Goal: Information Seeking & Learning: Learn about a topic

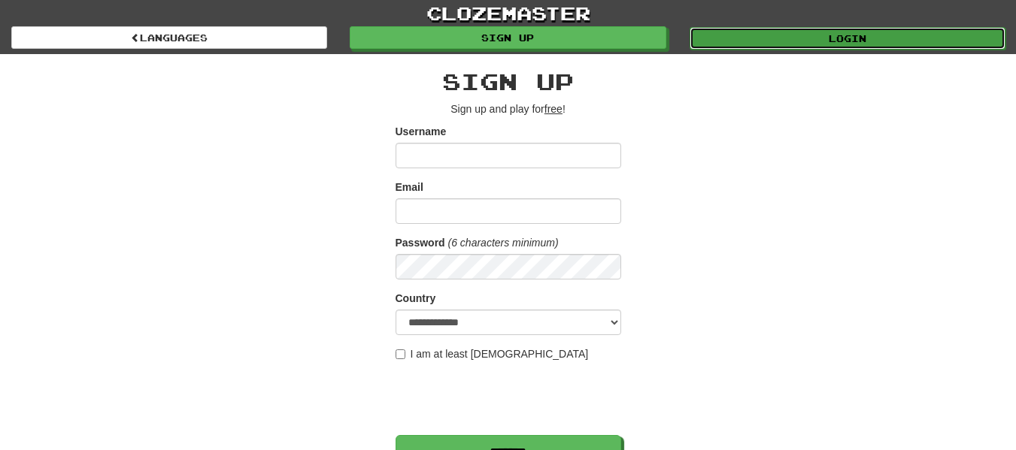
click at [894, 35] on link "Login" at bounding box center [848, 38] width 316 height 23
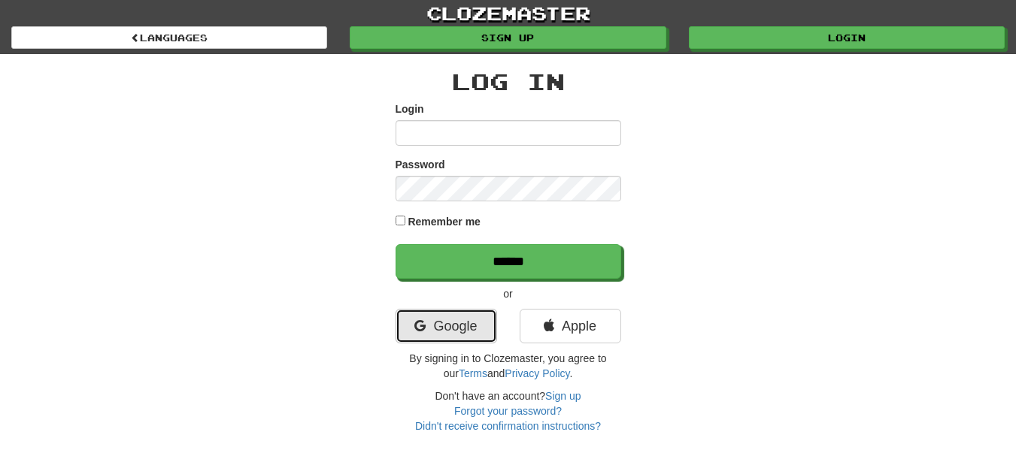
click at [432, 322] on link "Google" at bounding box center [447, 326] width 102 height 35
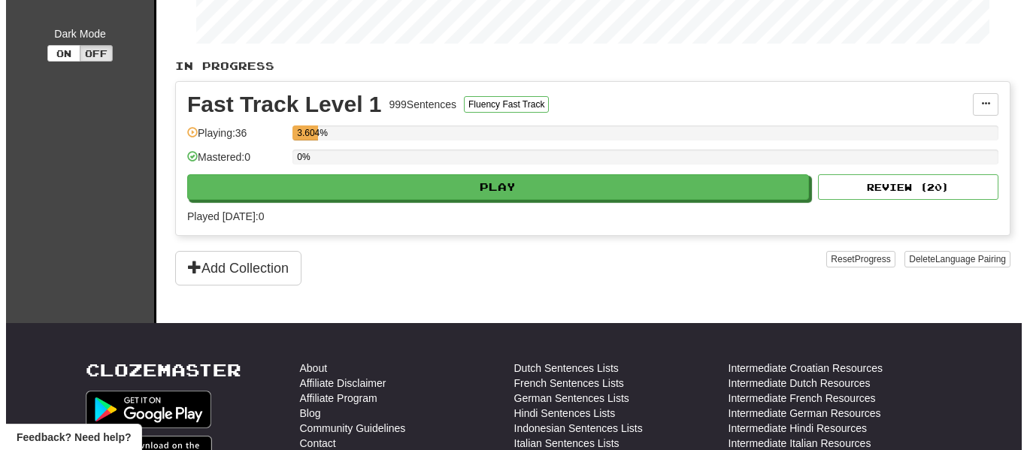
scroll to position [266, 0]
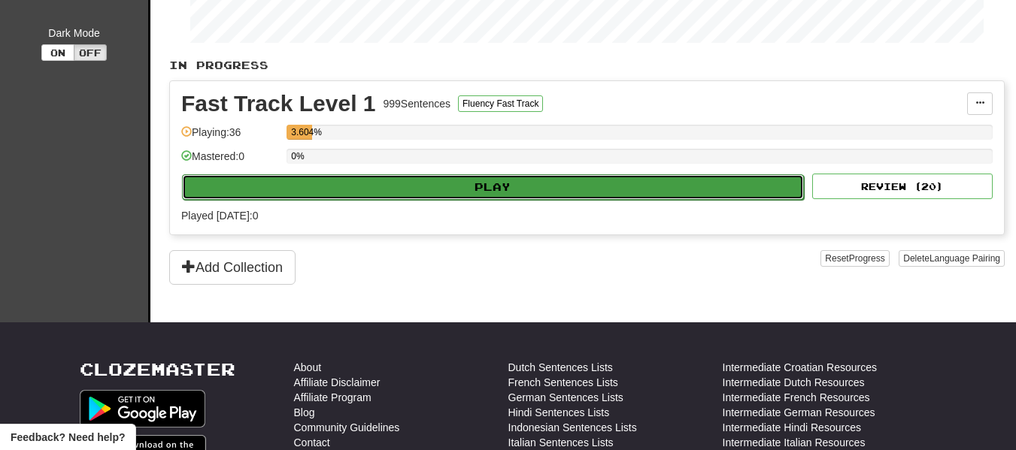
click at [503, 187] on button "Play" at bounding box center [493, 187] width 622 height 26
select select "**"
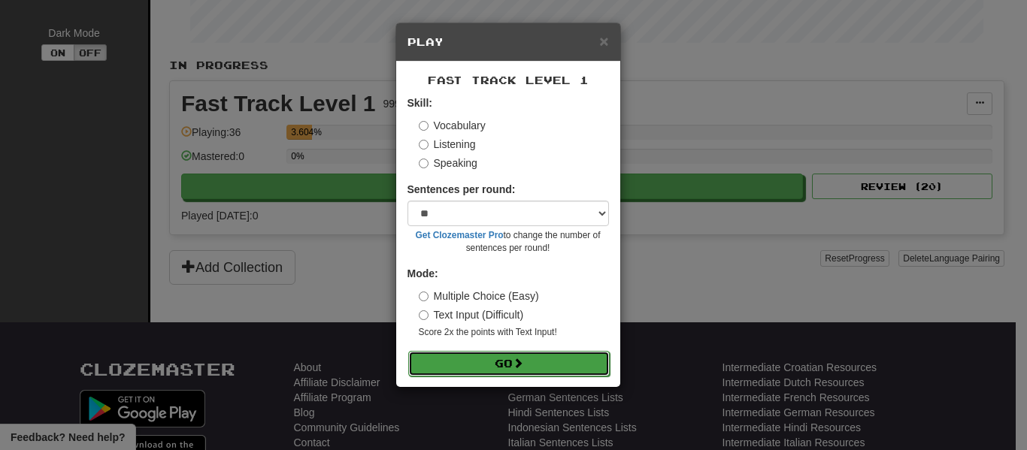
click at [537, 359] on button "Go" at bounding box center [509, 364] width 202 height 26
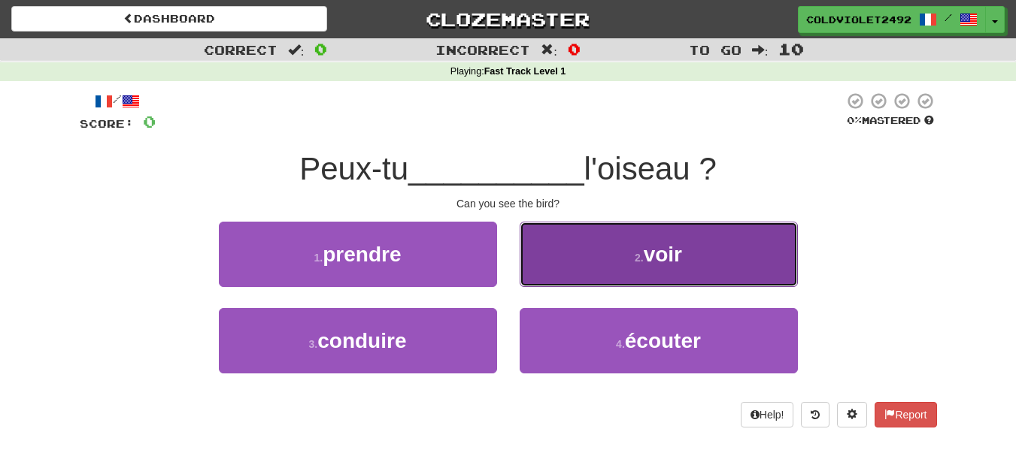
click at [599, 256] on button "2 . voir" at bounding box center [659, 254] width 278 height 65
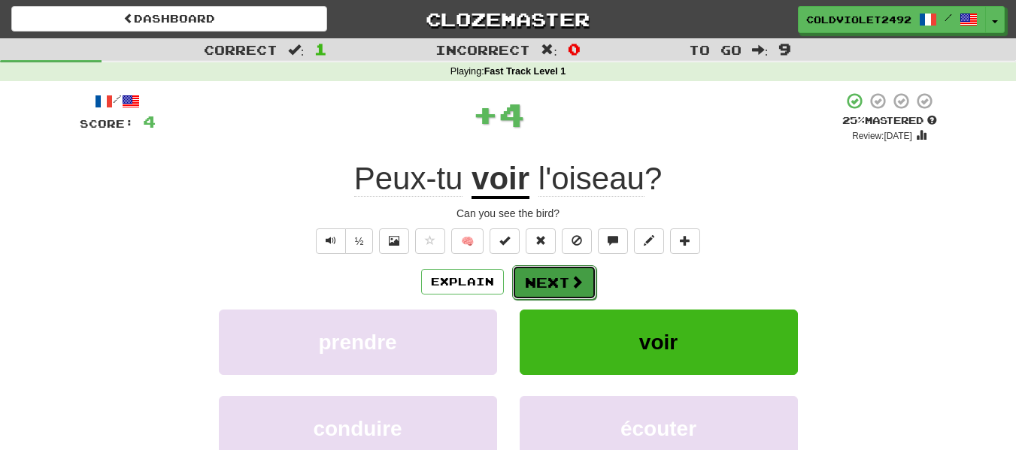
click at [561, 287] on button "Next" at bounding box center [554, 282] width 84 height 35
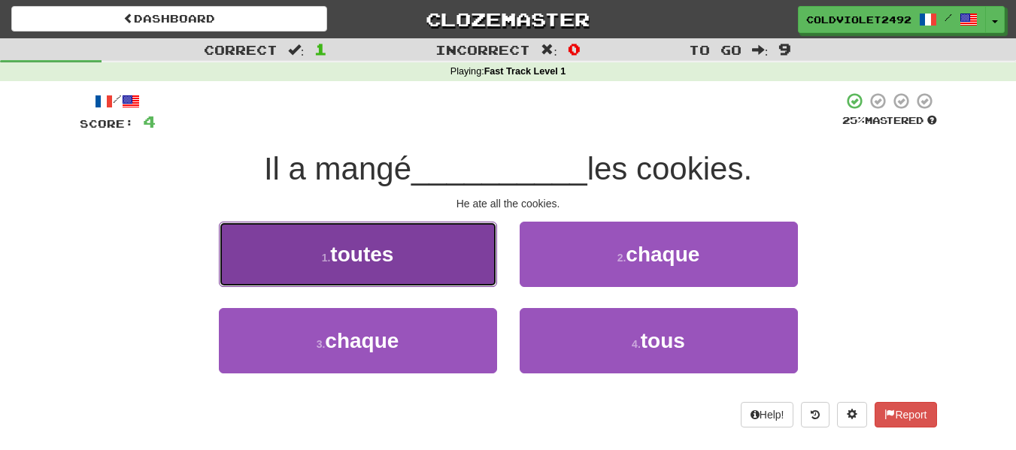
click at [412, 251] on button "1 . toutes" at bounding box center [358, 254] width 278 height 65
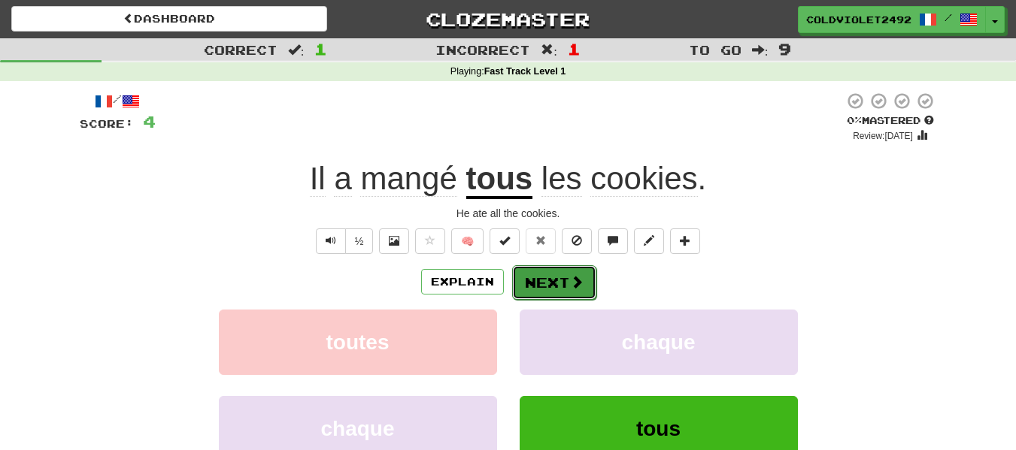
click at [570, 283] on span at bounding box center [577, 282] width 14 height 14
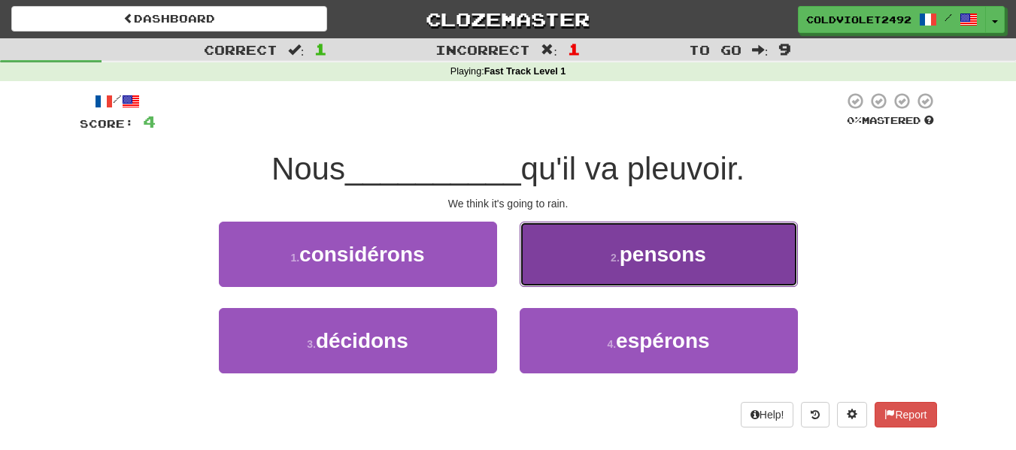
click at [721, 263] on button "2 . pensons" at bounding box center [659, 254] width 278 height 65
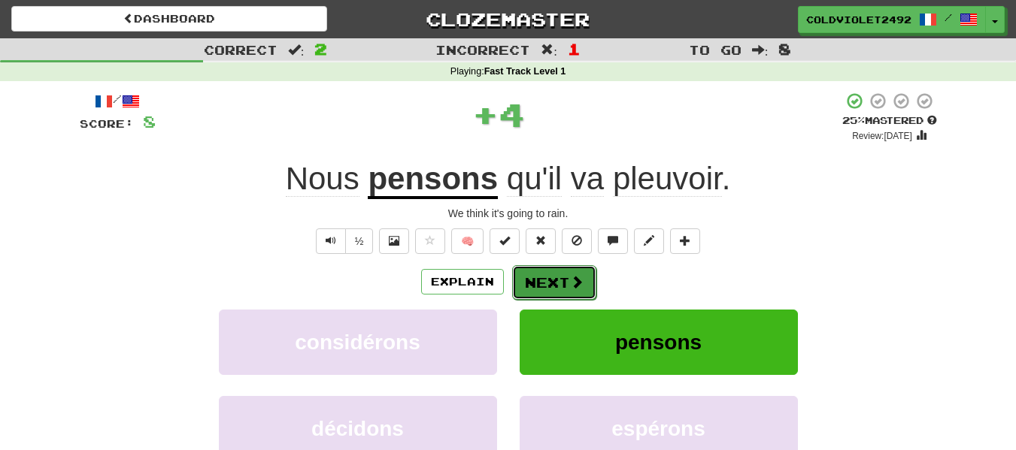
click at [574, 275] on span at bounding box center [577, 282] width 14 height 14
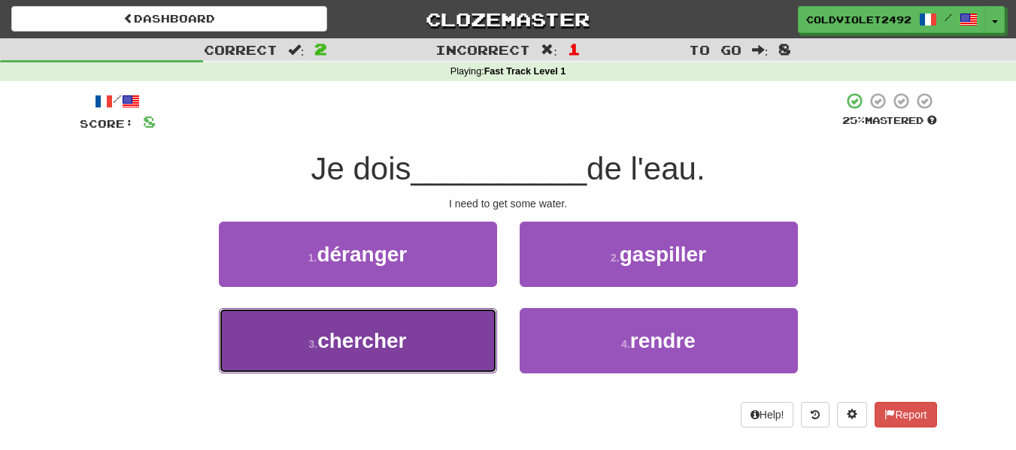
click at [419, 366] on button "3 . chercher" at bounding box center [358, 340] width 278 height 65
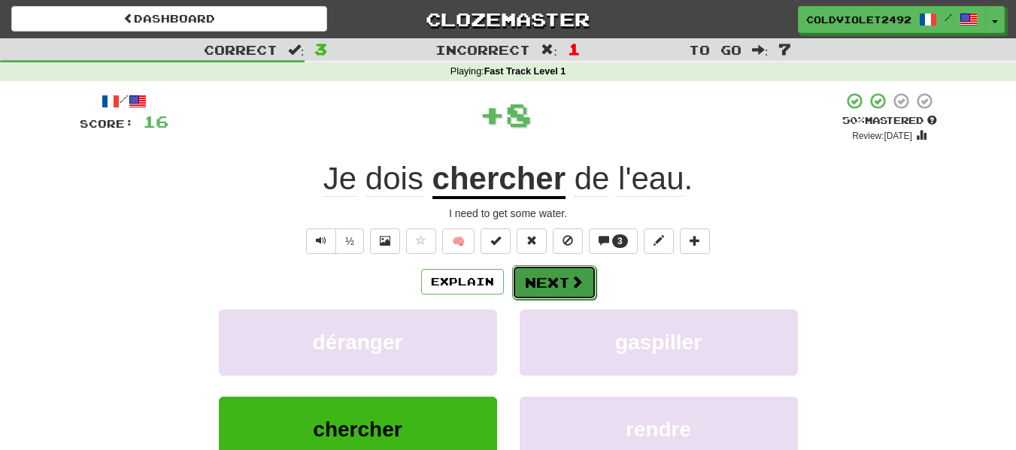
click at [566, 282] on button "Next" at bounding box center [554, 282] width 84 height 35
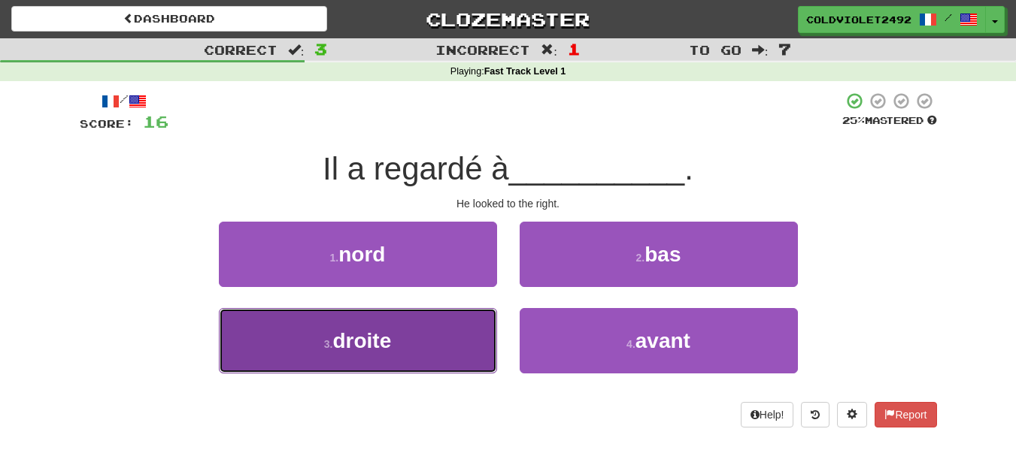
click at [447, 344] on button "3 . droite" at bounding box center [358, 340] width 278 height 65
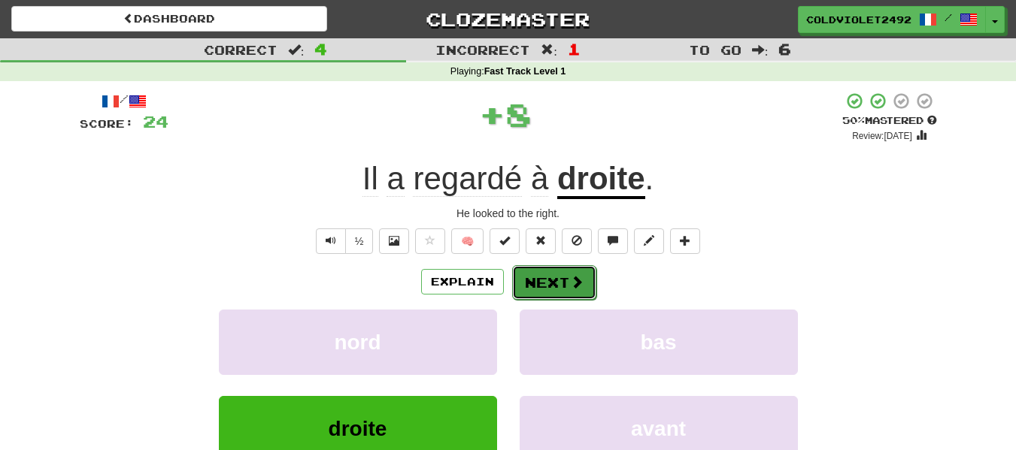
click at [547, 292] on button "Next" at bounding box center [554, 282] width 84 height 35
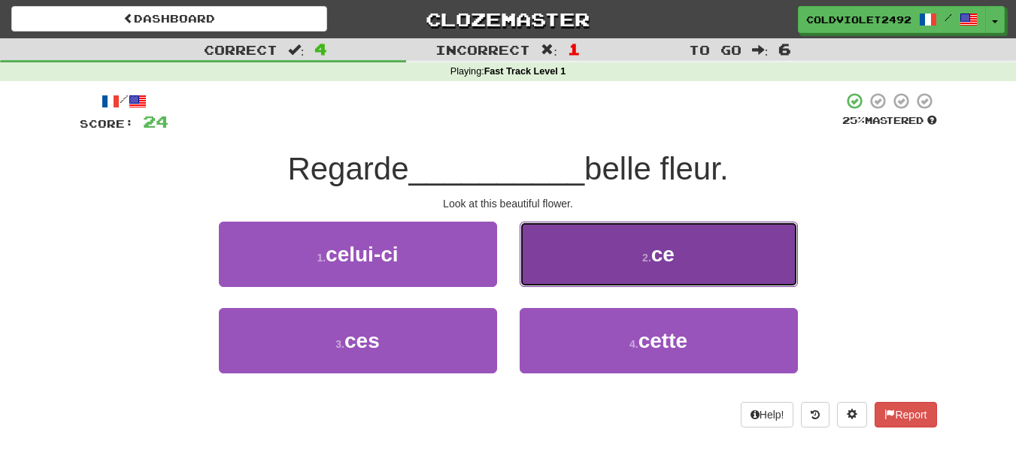
click at [600, 250] on button "2 . ce" at bounding box center [659, 254] width 278 height 65
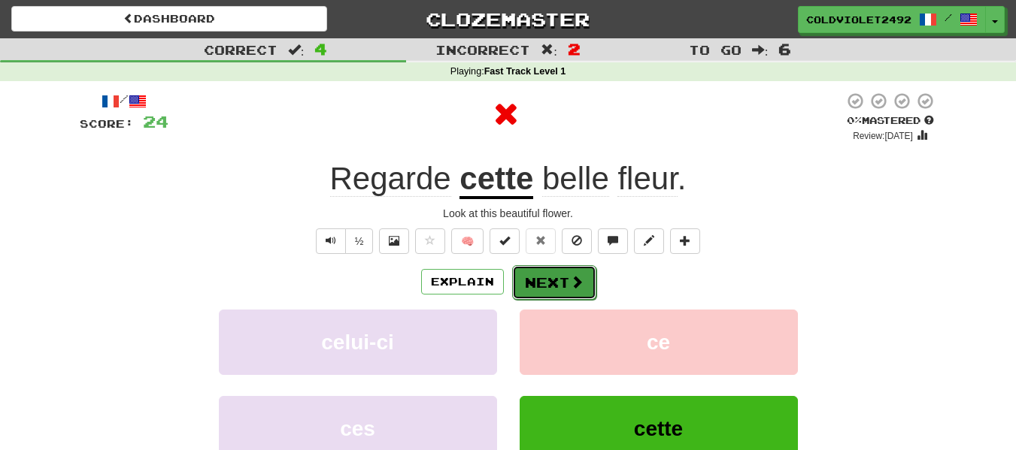
click at [590, 269] on button "Next" at bounding box center [554, 282] width 84 height 35
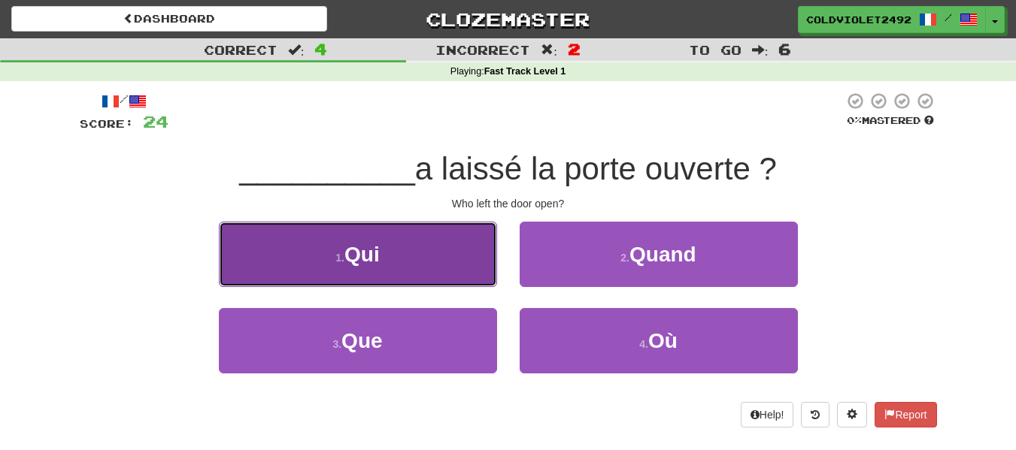
click at [473, 256] on button "1 . Qui" at bounding box center [358, 254] width 278 height 65
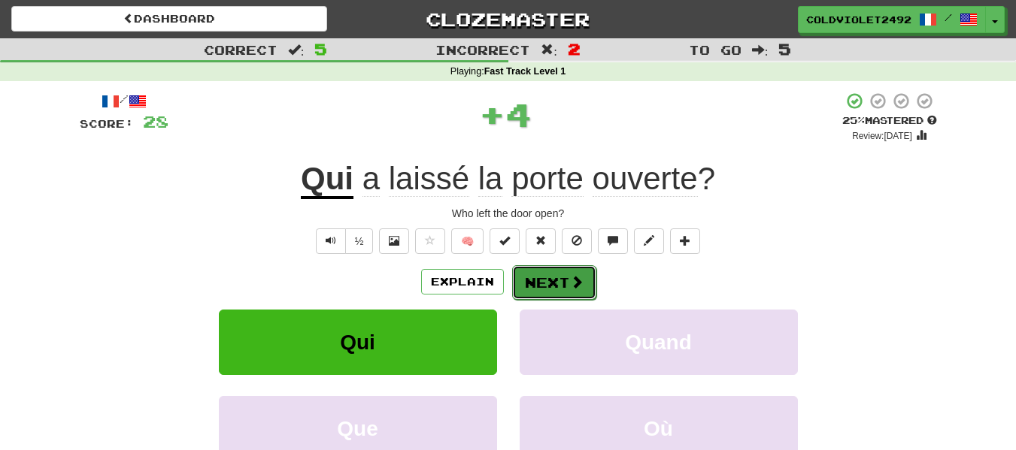
click at [561, 285] on button "Next" at bounding box center [554, 282] width 84 height 35
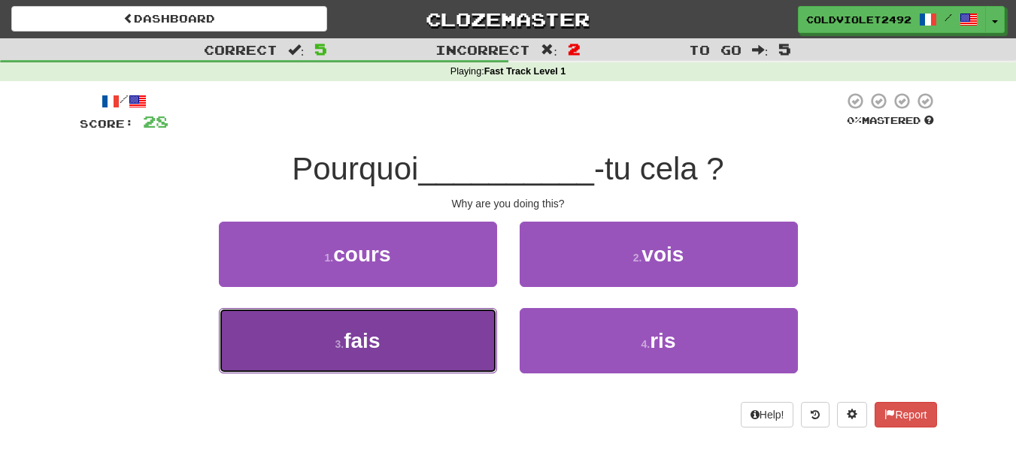
click at [250, 350] on button "3 . fais" at bounding box center [358, 340] width 278 height 65
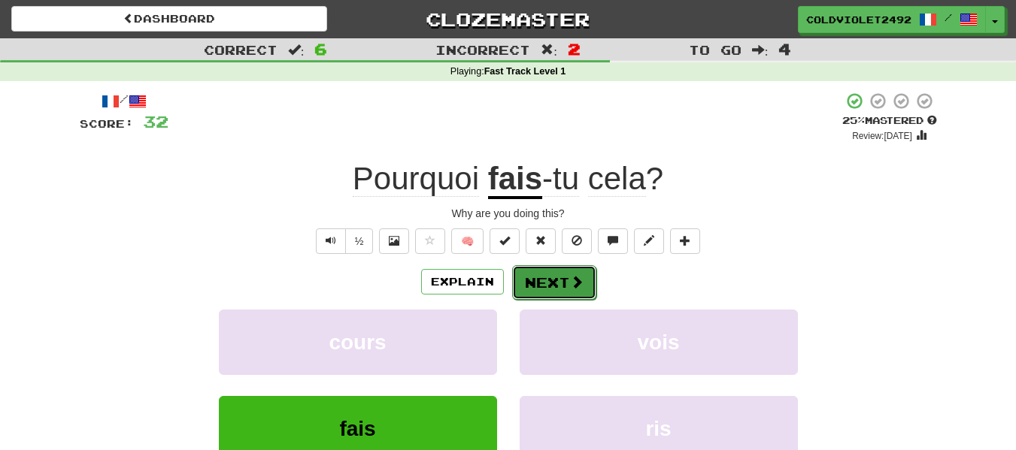
click at [559, 297] on button "Next" at bounding box center [554, 282] width 84 height 35
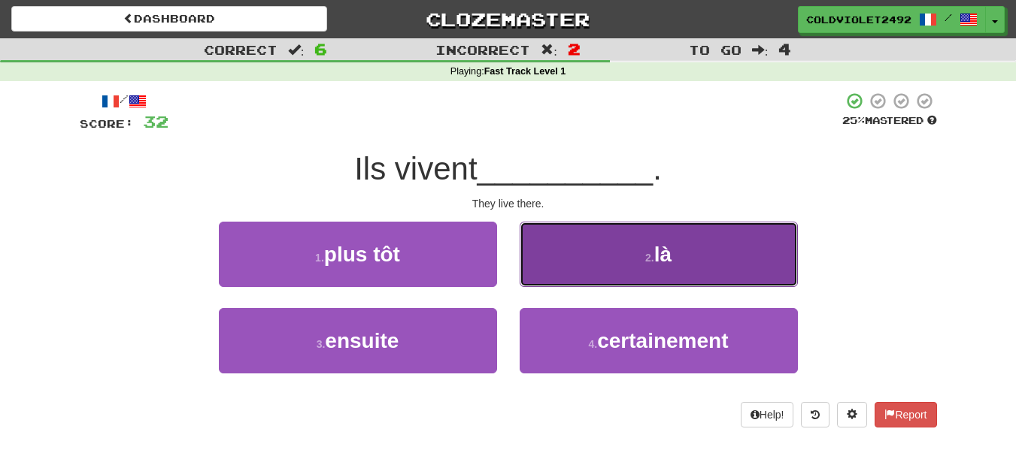
click at [681, 234] on button "2 . là" at bounding box center [659, 254] width 278 height 65
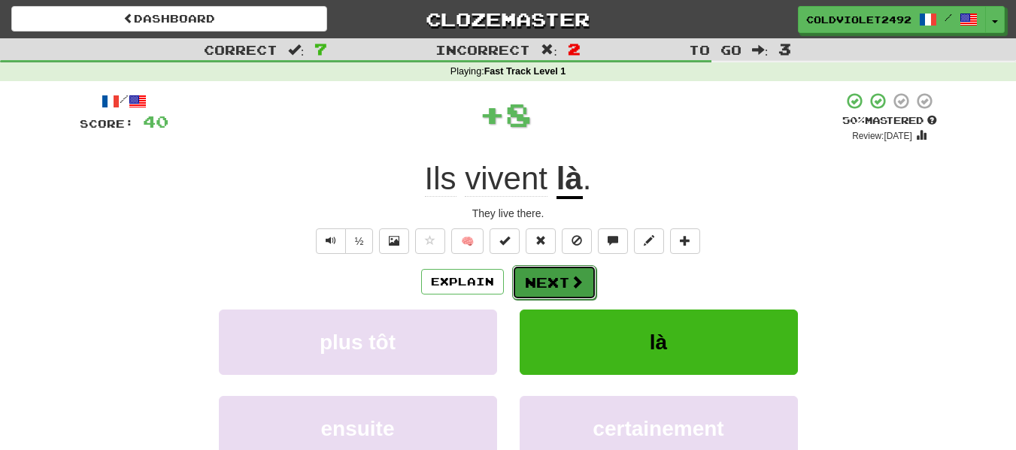
click at [544, 274] on button "Next" at bounding box center [554, 282] width 84 height 35
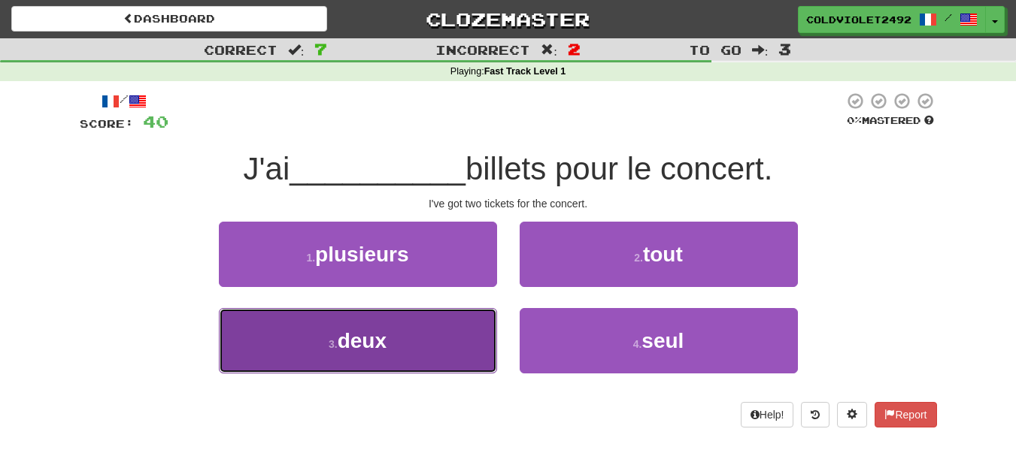
click at [327, 353] on button "3 . deux" at bounding box center [358, 340] width 278 height 65
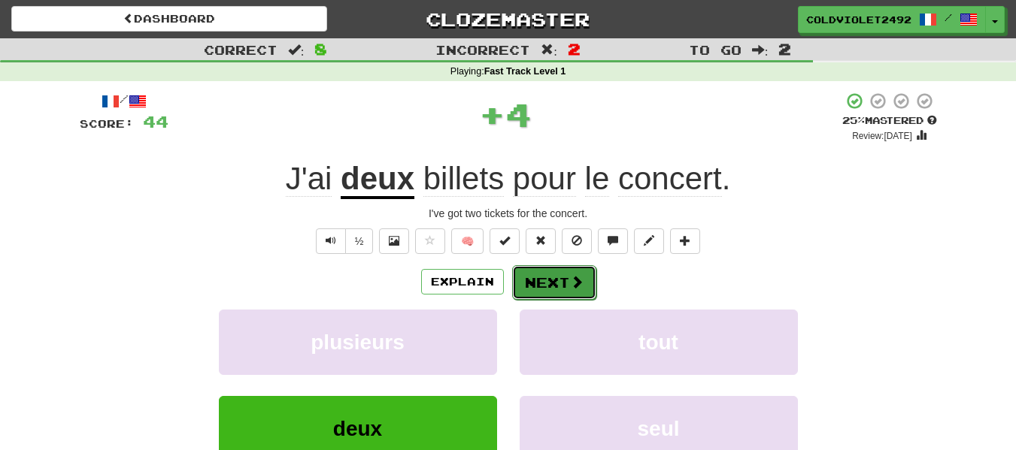
click at [554, 286] on button "Next" at bounding box center [554, 282] width 84 height 35
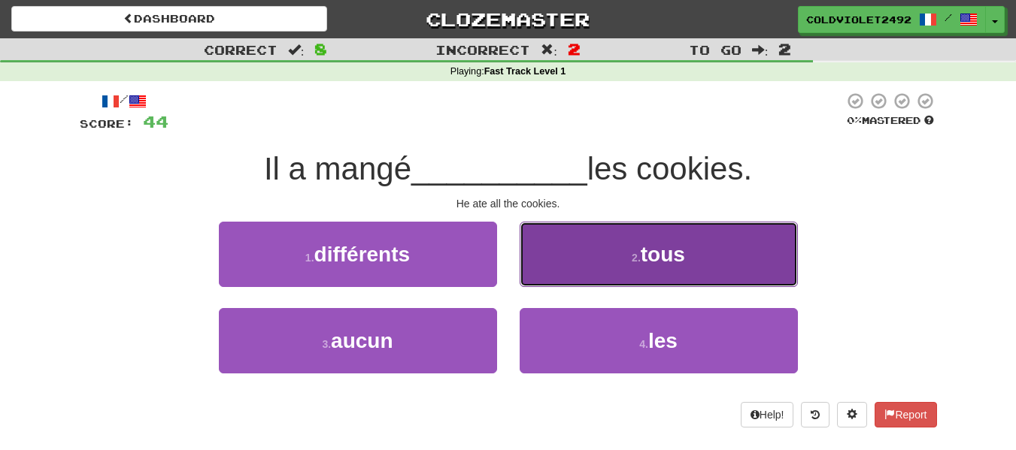
click at [644, 253] on span "tous" at bounding box center [663, 254] width 44 height 23
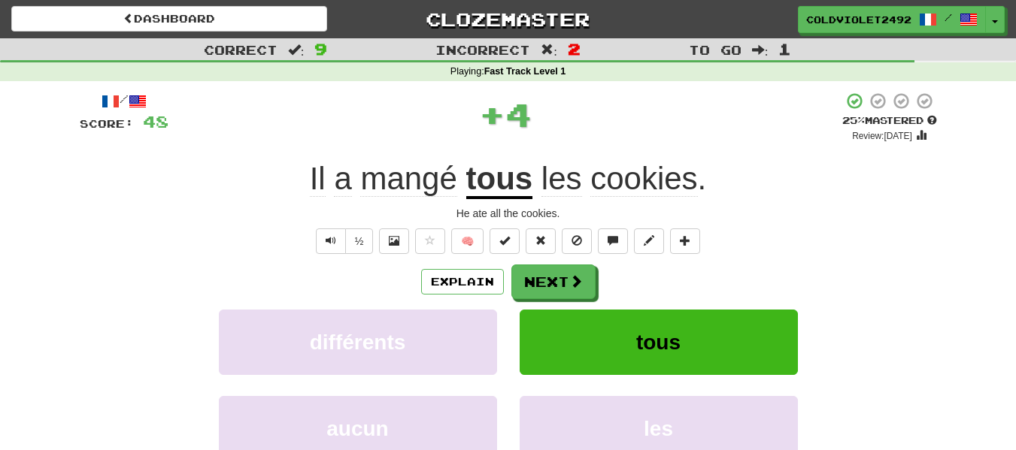
click at [594, 292] on div "Explain Next" at bounding box center [508, 282] width 857 height 35
click at [579, 286] on span at bounding box center [577, 282] width 14 height 14
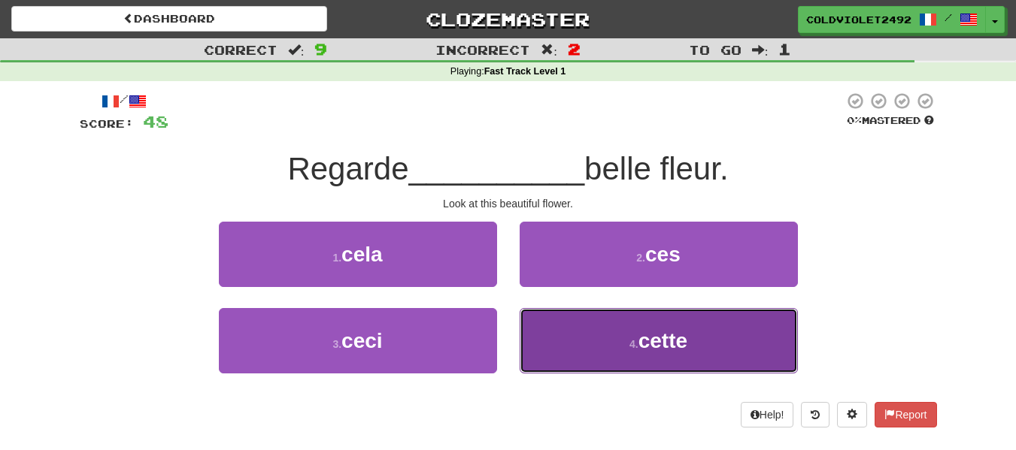
click at [555, 333] on button "4 . cette" at bounding box center [659, 340] width 278 height 65
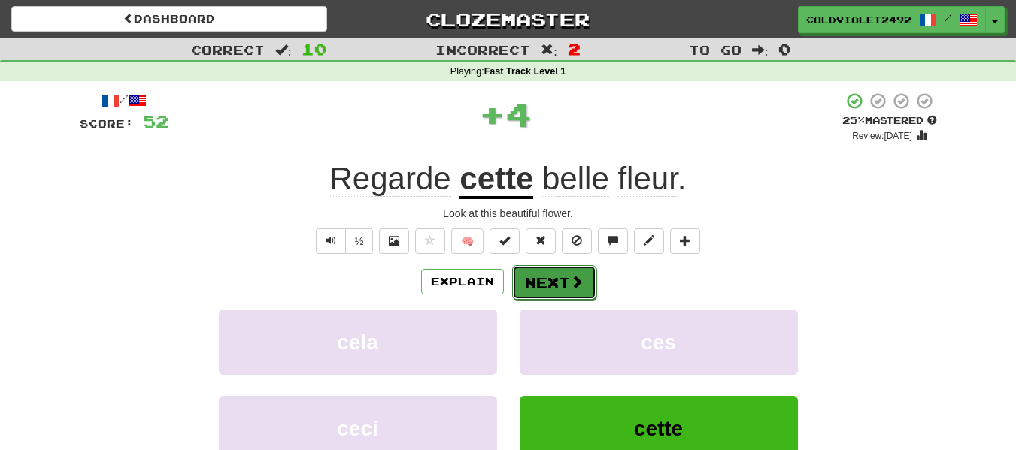
click at [542, 284] on button "Next" at bounding box center [554, 282] width 84 height 35
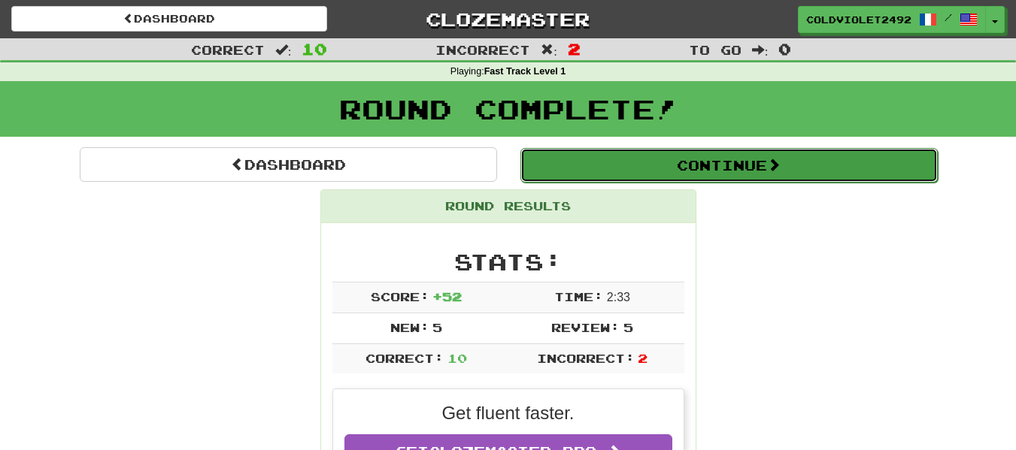
click at [717, 170] on button "Continue" at bounding box center [728, 165] width 417 height 35
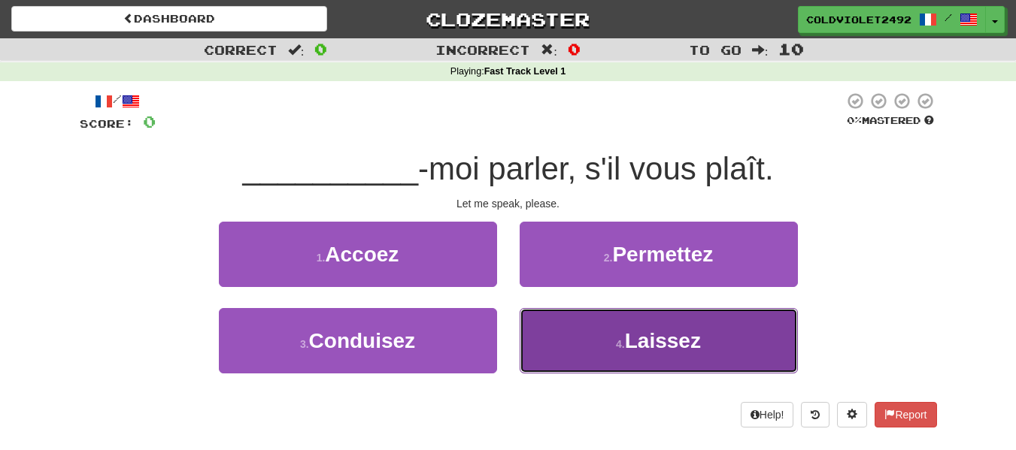
click at [594, 324] on button "4 . Laissez" at bounding box center [659, 340] width 278 height 65
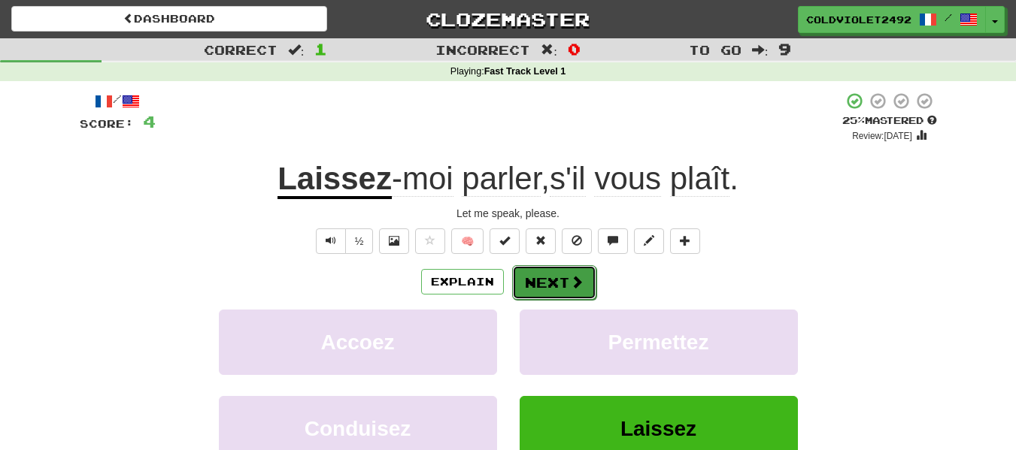
click at [565, 273] on button "Next" at bounding box center [554, 282] width 84 height 35
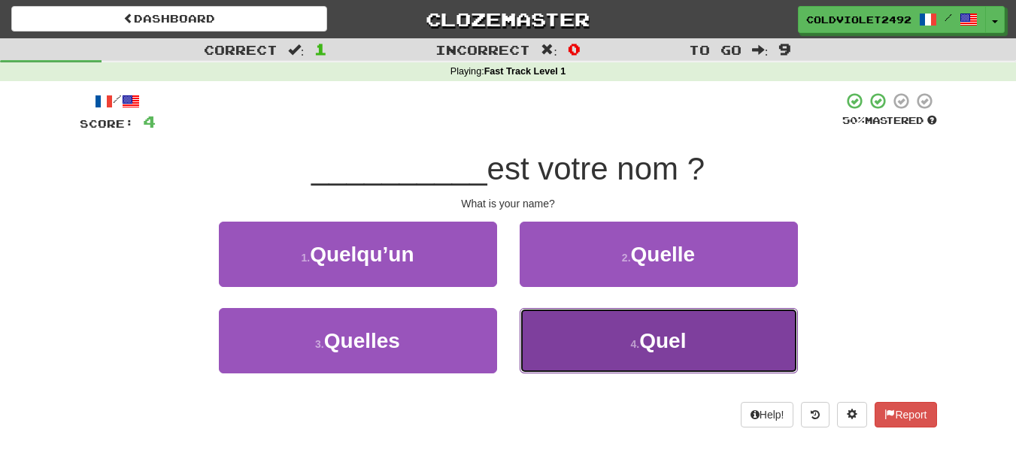
click at [576, 332] on button "4 . Quel" at bounding box center [659, 340] width 278 height 65
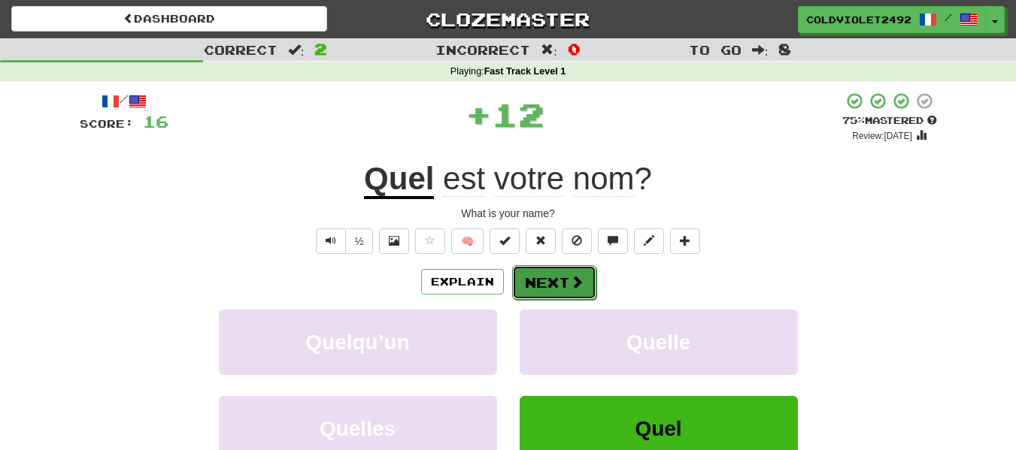
click at [544, 294] on button "Next" at bounding box center [554, 282] width 84 height 35
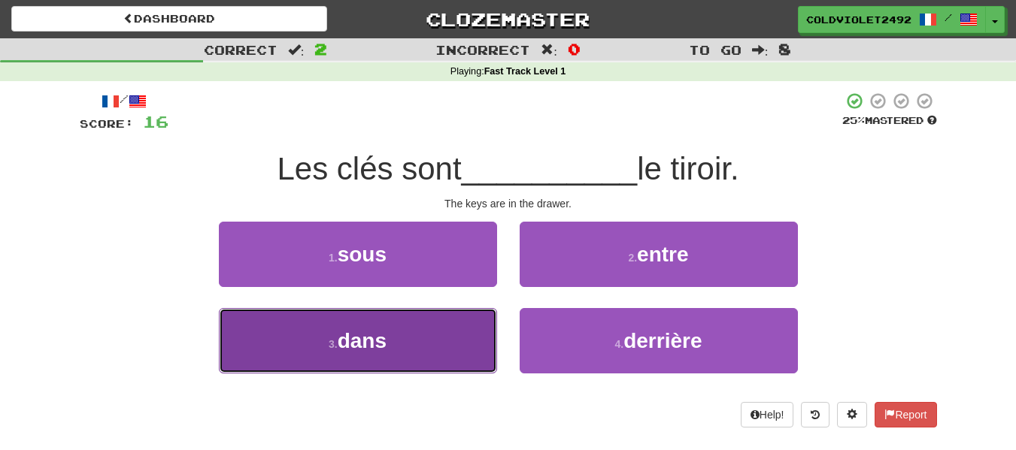
click at [350, 359] on button "3 . dans" at bounding box center [358, 340] width 278 height 65
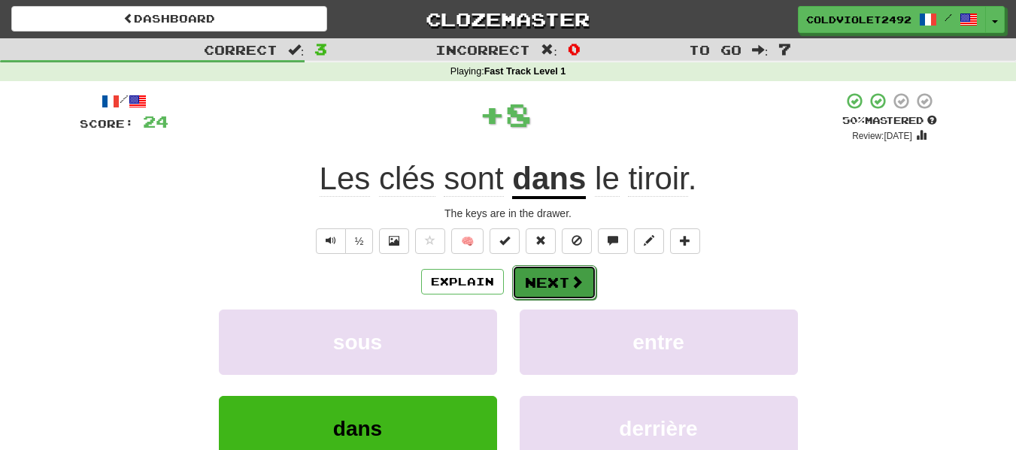
click at [577, 276] on span at bounding box center [577, 282] width 14 height 14
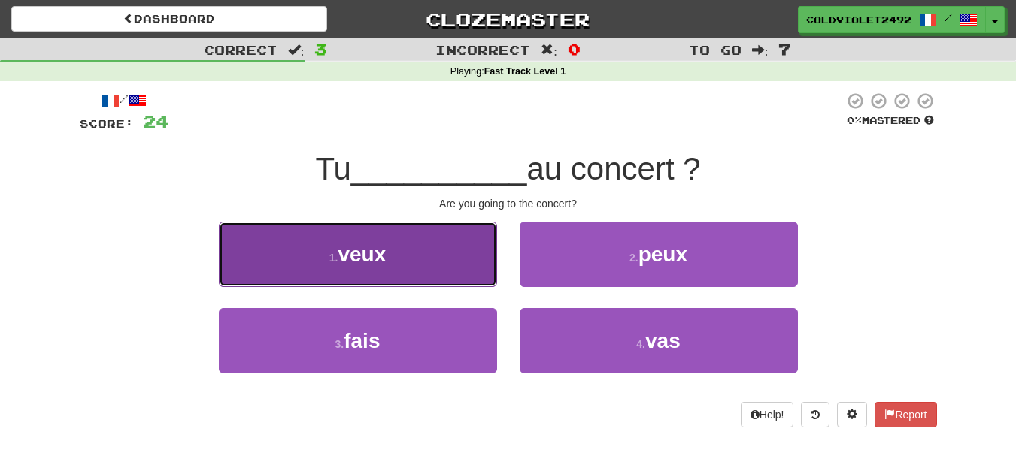
click at [393, 257] on button "1 . veux" at bounding box center [358, 254] width 278 height 65
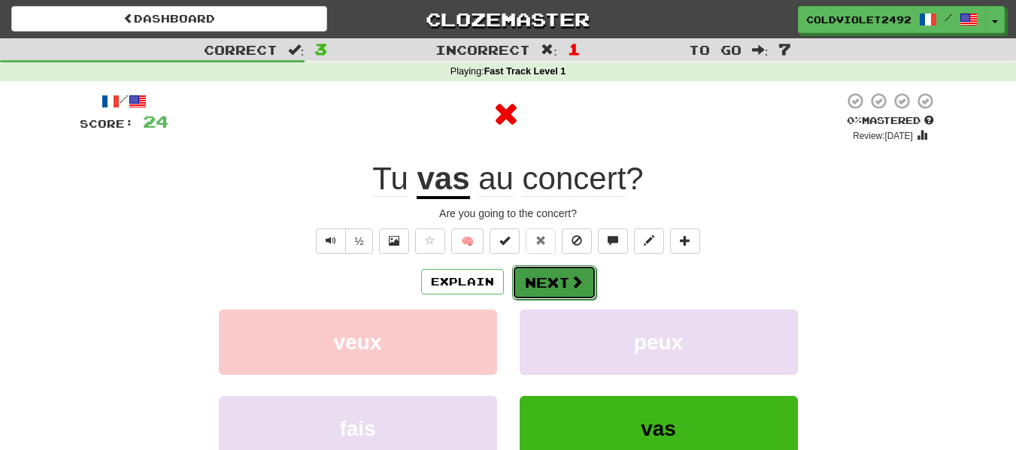
click at [545, 270] on button "Next" at bounding box center [554, 282] width 84 height 35
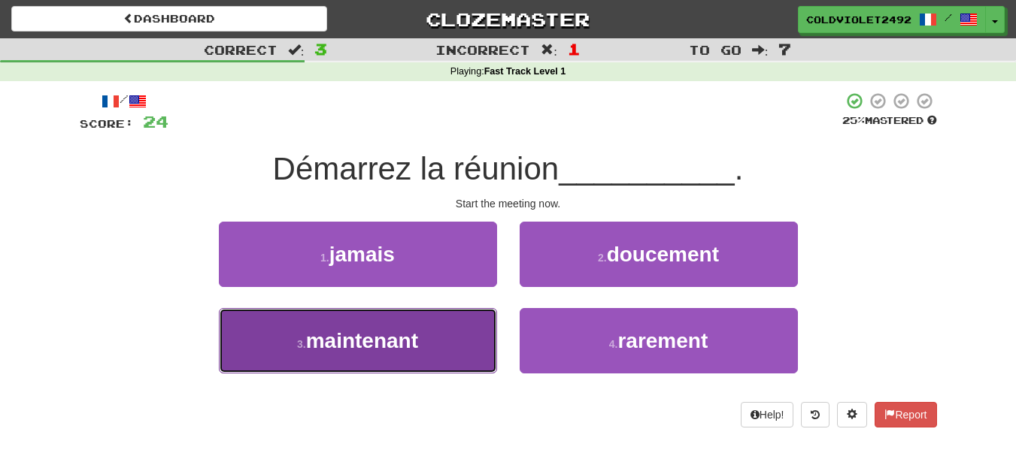
click at [402, 350] on span "maintenant" at bounding box center [362, 340] width 112 height 23
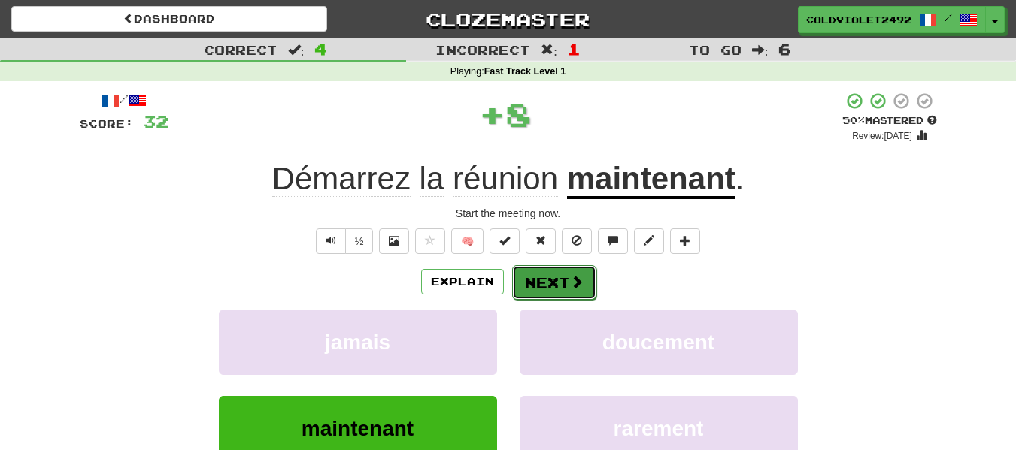
click at [556, 286] on button "Next" at bounding box center [554, 282] width 84 height 35
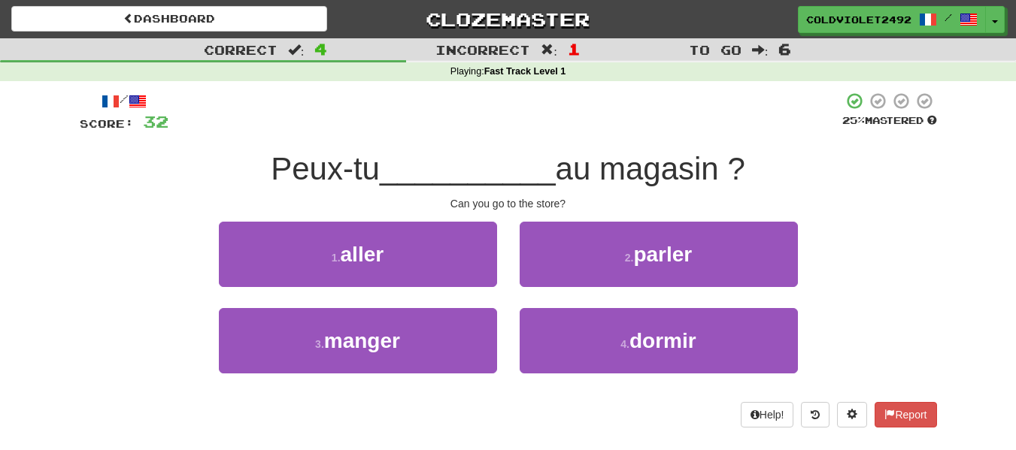
click at [399, 289] on div "1 . aller" at bounding box center [358, 265] width 301 height 86
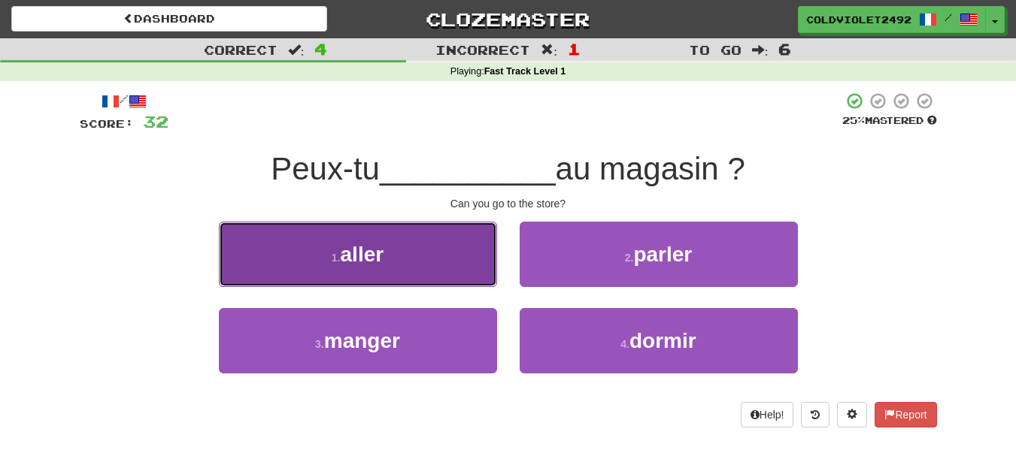
click at [394, 271] on button "1 . aller" at bounding box center [358, 254] width 278 height 65
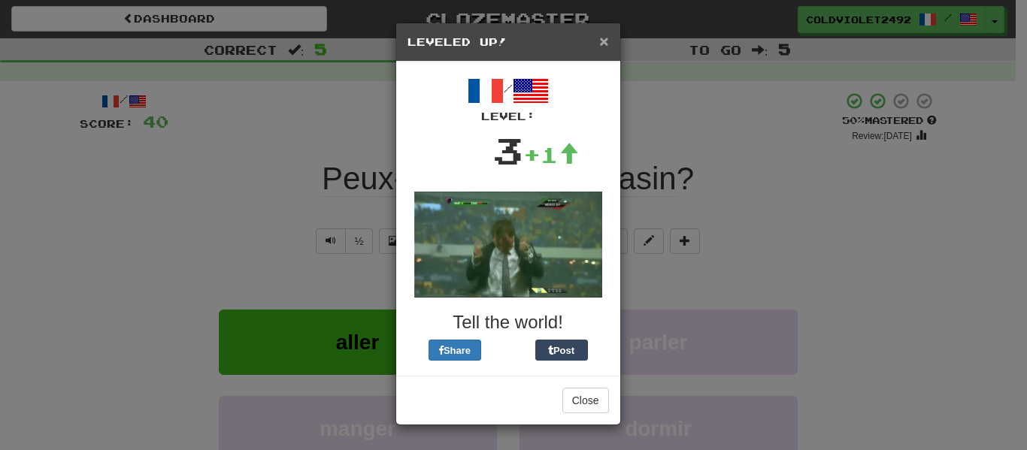
click at [607, 40] on span "×" at bounding box center [603, 40] width 9 height 17
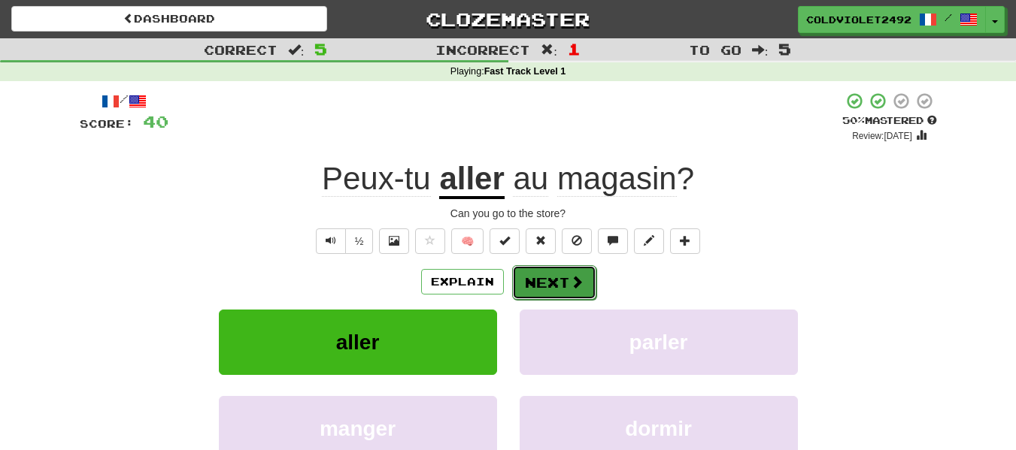
click at [543, 282] on button "Next" at bounding box center [554, 282] width 84 height 35
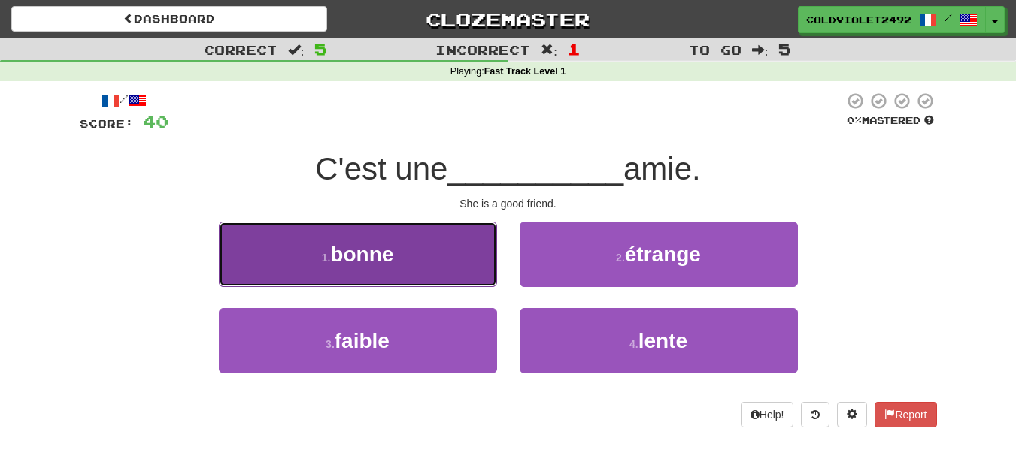
click at [392, 266] on button "1 . bonne" at bounding box center [358, 254] width 278 height 65
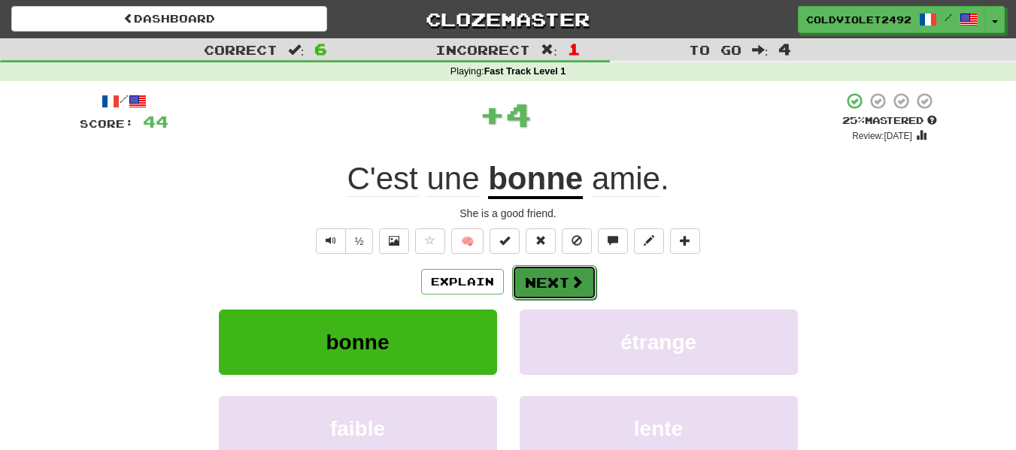
click at [546, 285] on button "Next" at bounding box center [554, 282] width 84 height 35
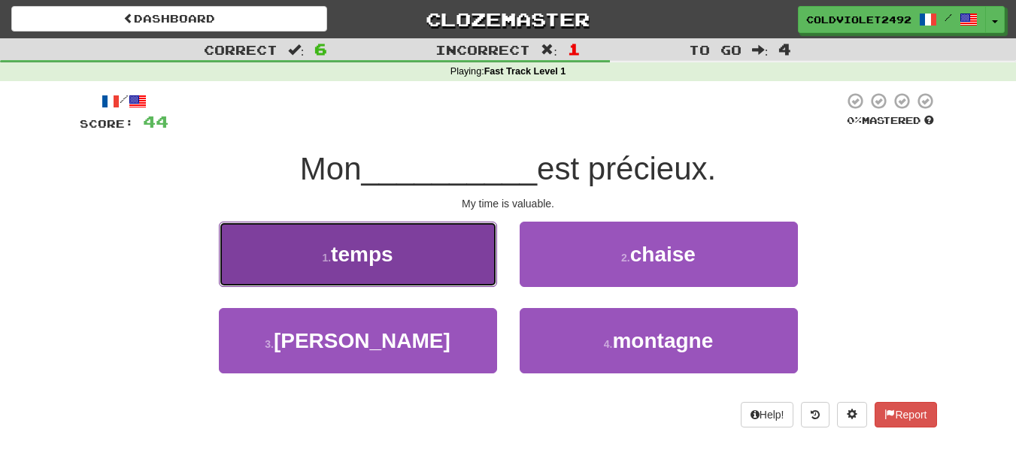
click at [426, 259] on button "1 . temps" at bounding box center [358, 254] width 278 height 65
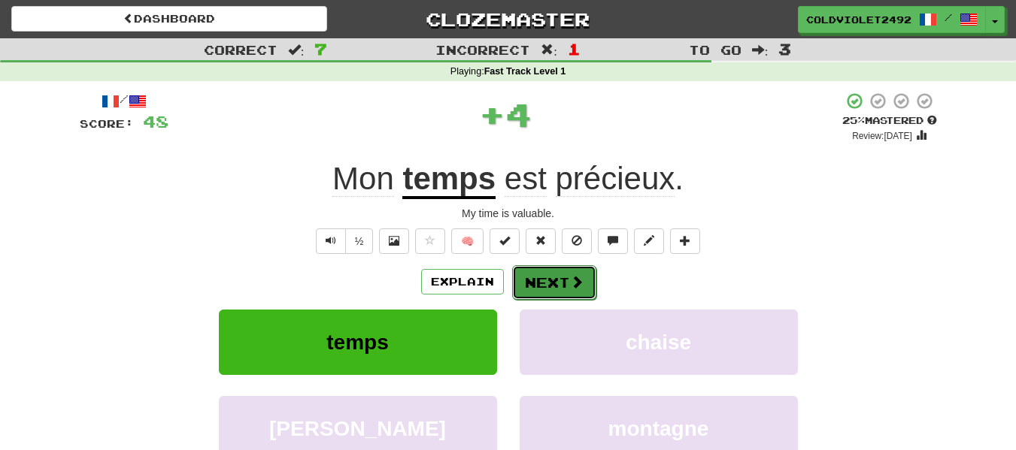
click at [545, 282] on button "Next" at bounding box center [554, 282] width 84 height 35
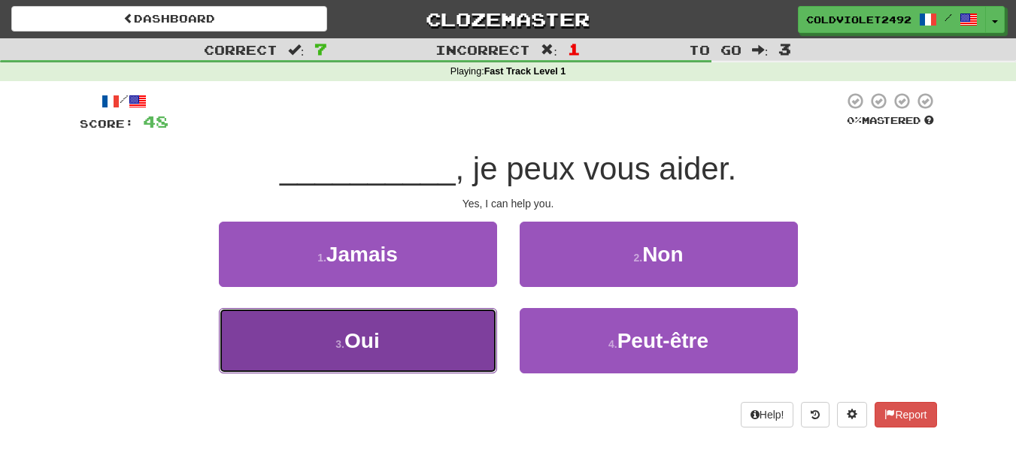
click at [467, 323] on button "3 . Oui" at bounding box center [358, 340] width 278 height 65
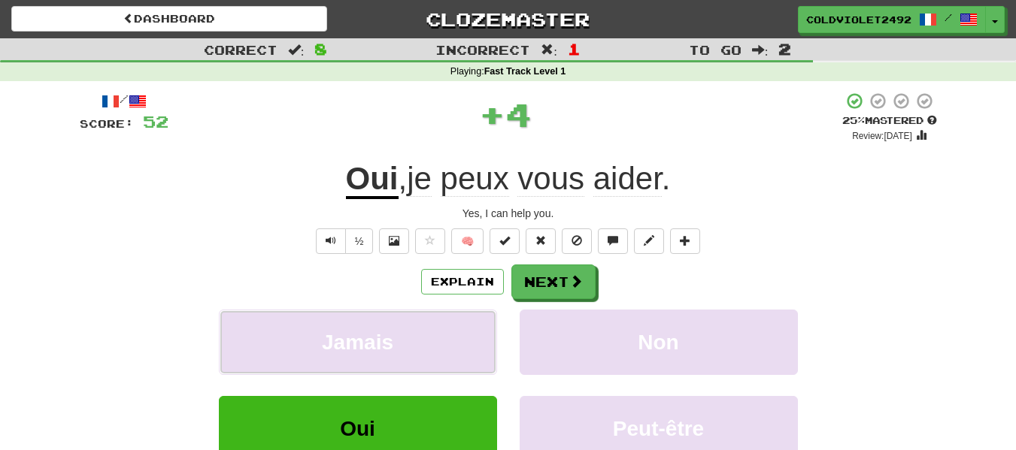
click at [467, 323] on button "Jamais" at bounding box center [358, 342] width 278 height 65
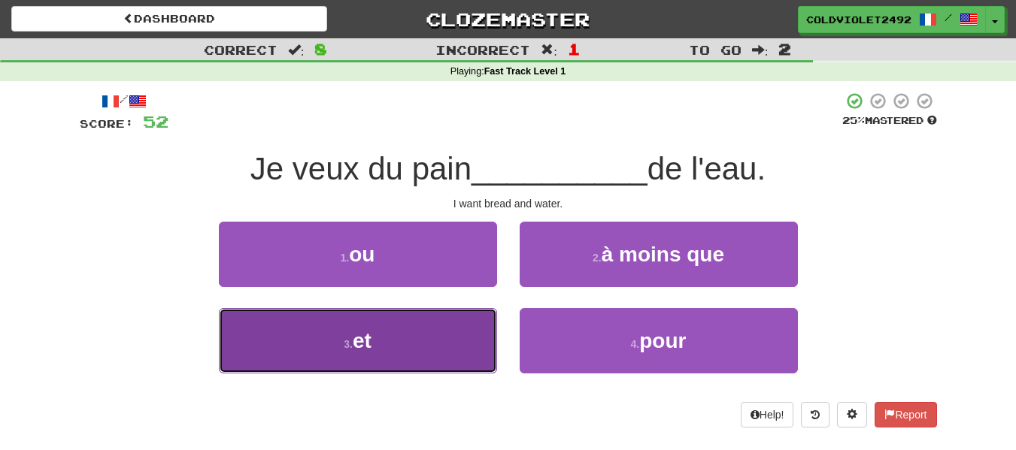
click at [355, 368] on button "3 . et" at bounding box center [358, 340] width 278 height 65
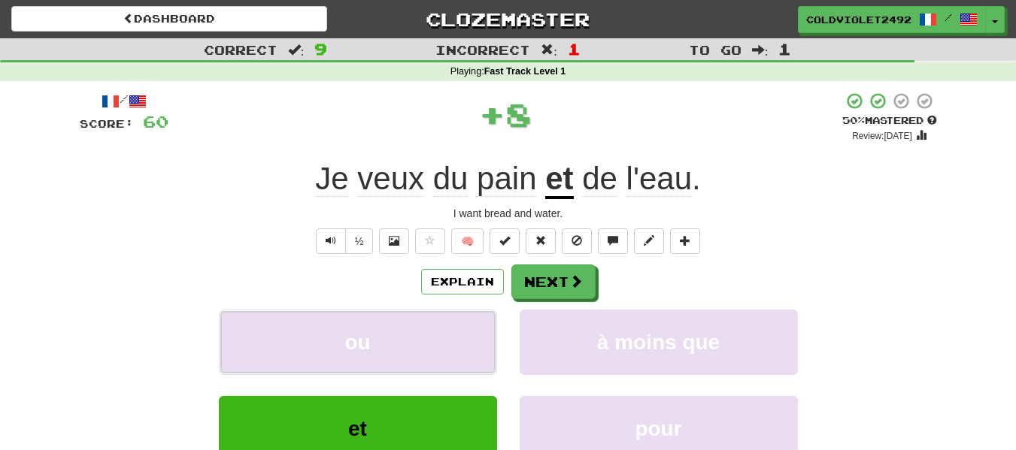
click at [355, 368] on button "ou" at bounding box center [358, 342] width 278 height 65
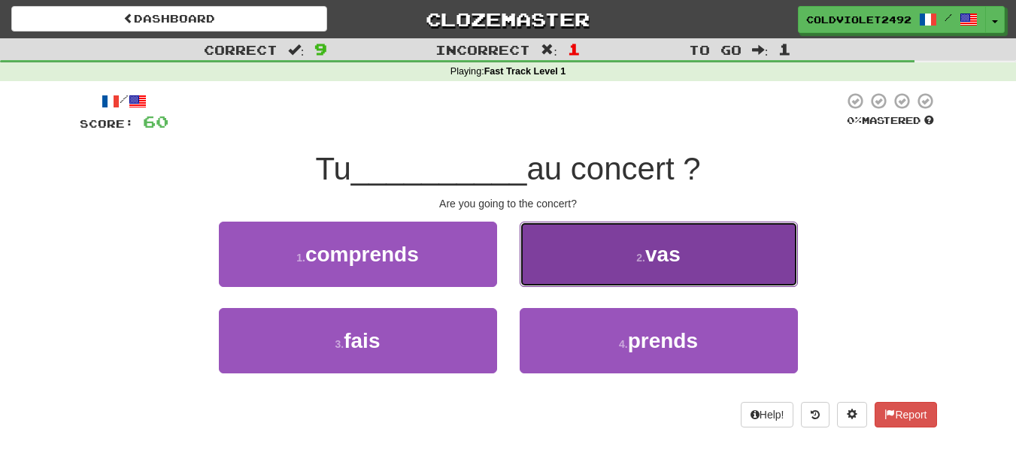
click at [644, 231] on button "2 . vas" at bounding box center [659, 254] width 278 height 65
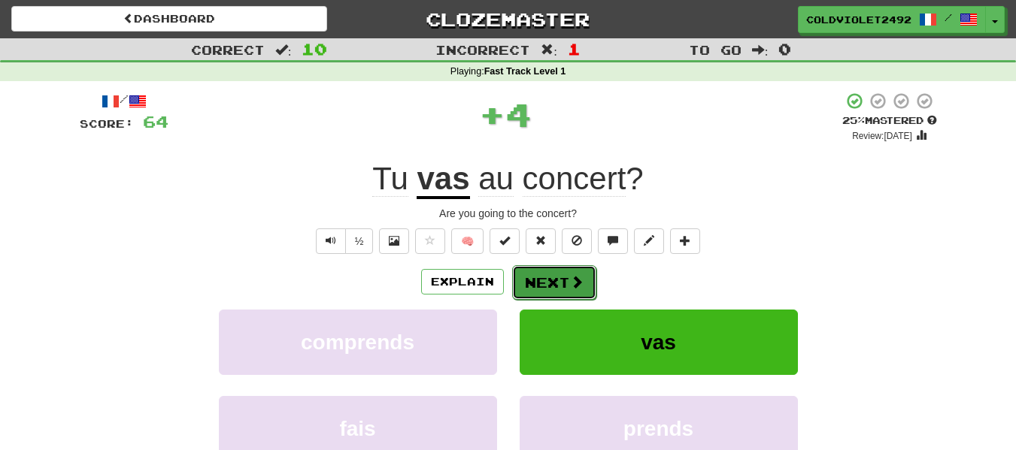
click at [563, 281] on button "Next" at bounding box center [554, 282] width 84 height 35
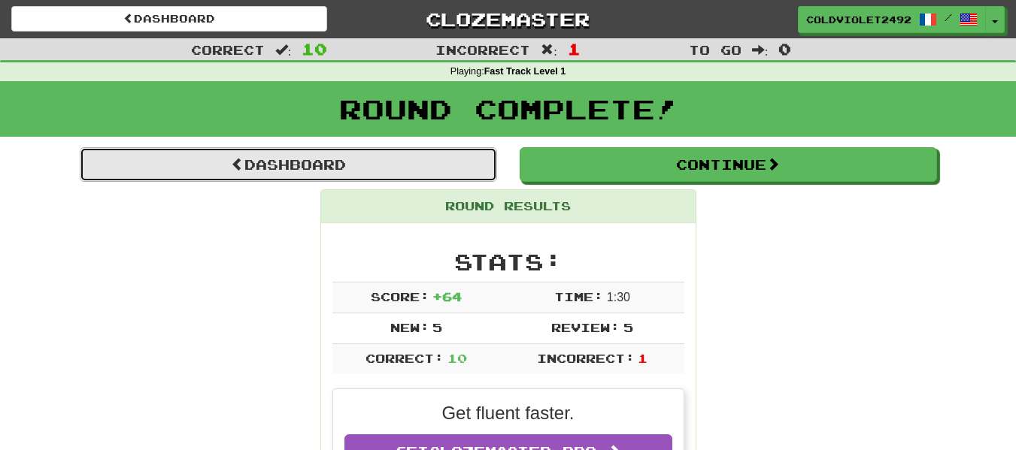
click at [402, 165] on link "Dashboard" at bounding box center [288, 164] width 417 height 35
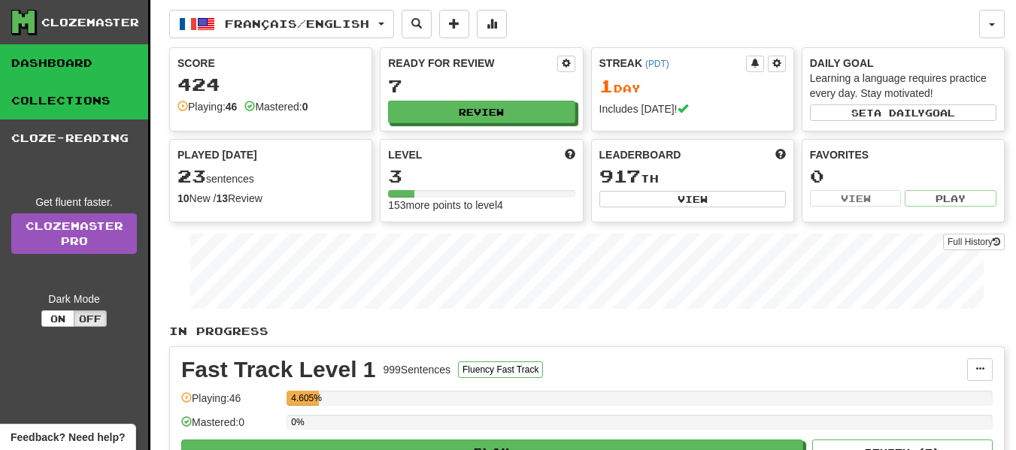
click at [103, 91] on link "Collections" at bounding box center [74, 101] width 148 height 38
